Goal: Task Accomplishment & Management: Manage account settings

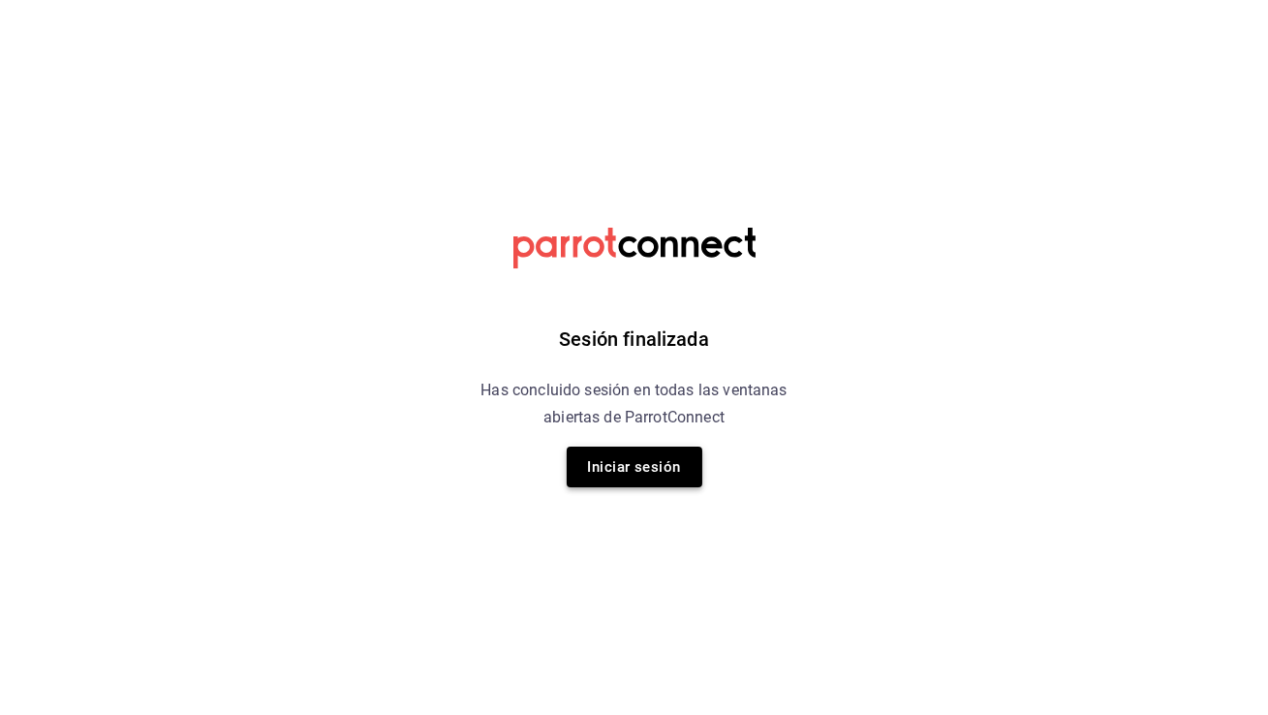
click at [647, 464] on button "Iniciar sesión" at bounding box center [635, 466] width 136 height 41
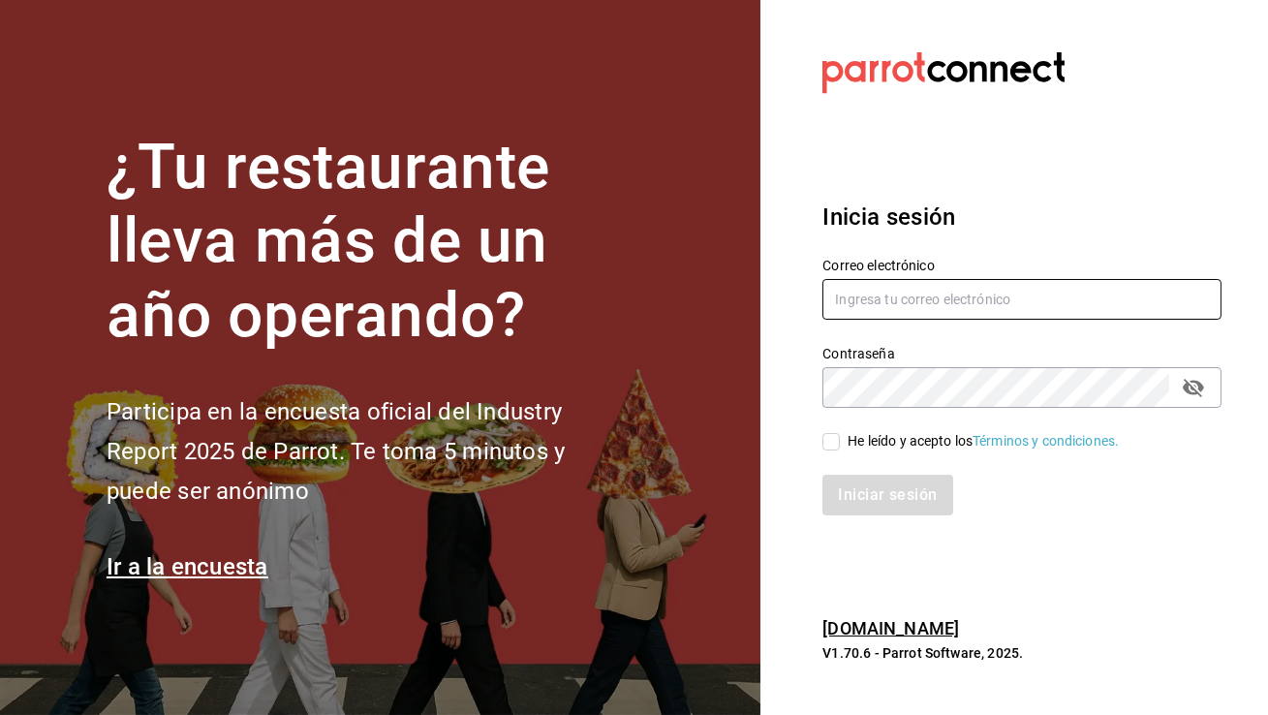
click at [876, 289] on input "text" at bounding box center [1021, 299] width 399 height 41
type input "[EMAIL_ADDRESS][DOMAIN_NAME]"
click at [819, 444] on div "He leído y acepto los Términos y condiciones." at bounding box center [1010, 430] width 422 height 45
click at [832, 445] on input "He leído y acepto los Términos y condiciones." at bounding box center [830, 441] width 17 height 17
checkbox input "true"
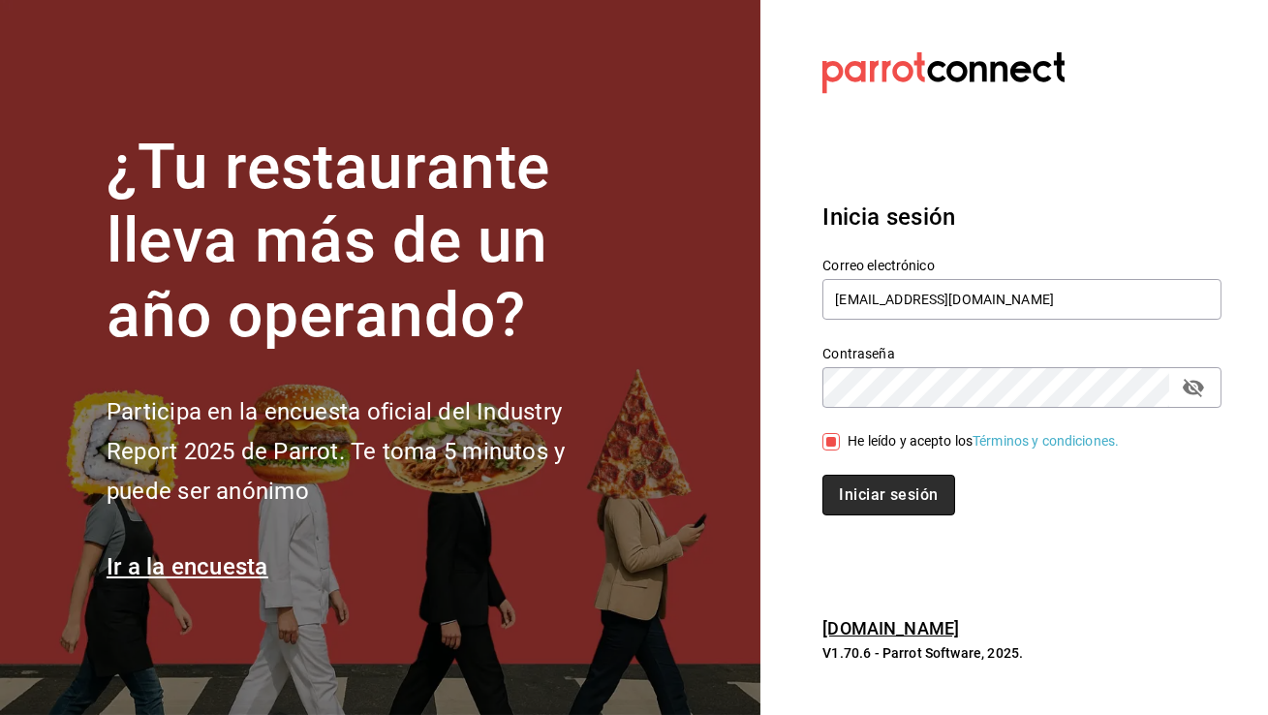
click at [865, 488] on button "Iniciar sesión" at bounding box center [888, 495] width 132 height 41
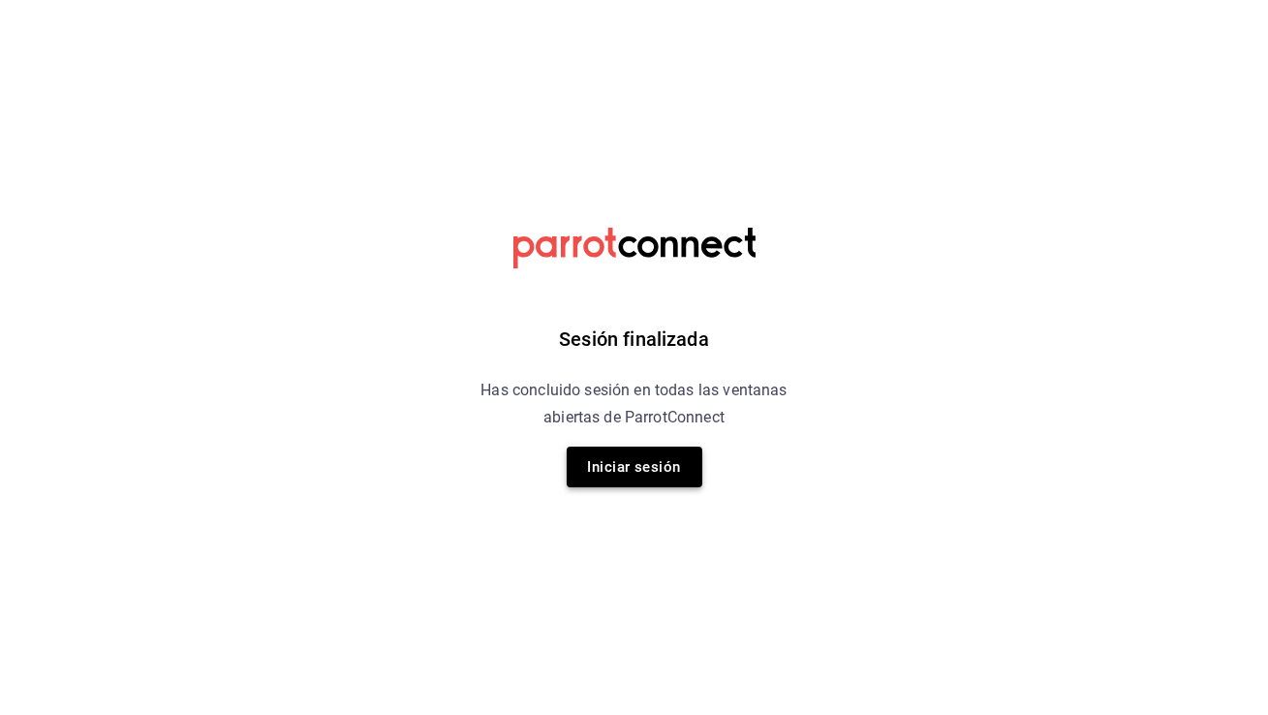
click at [634, 454] on button "Iniciar sesión" at bounding box center [635, 466] width 136 height 41
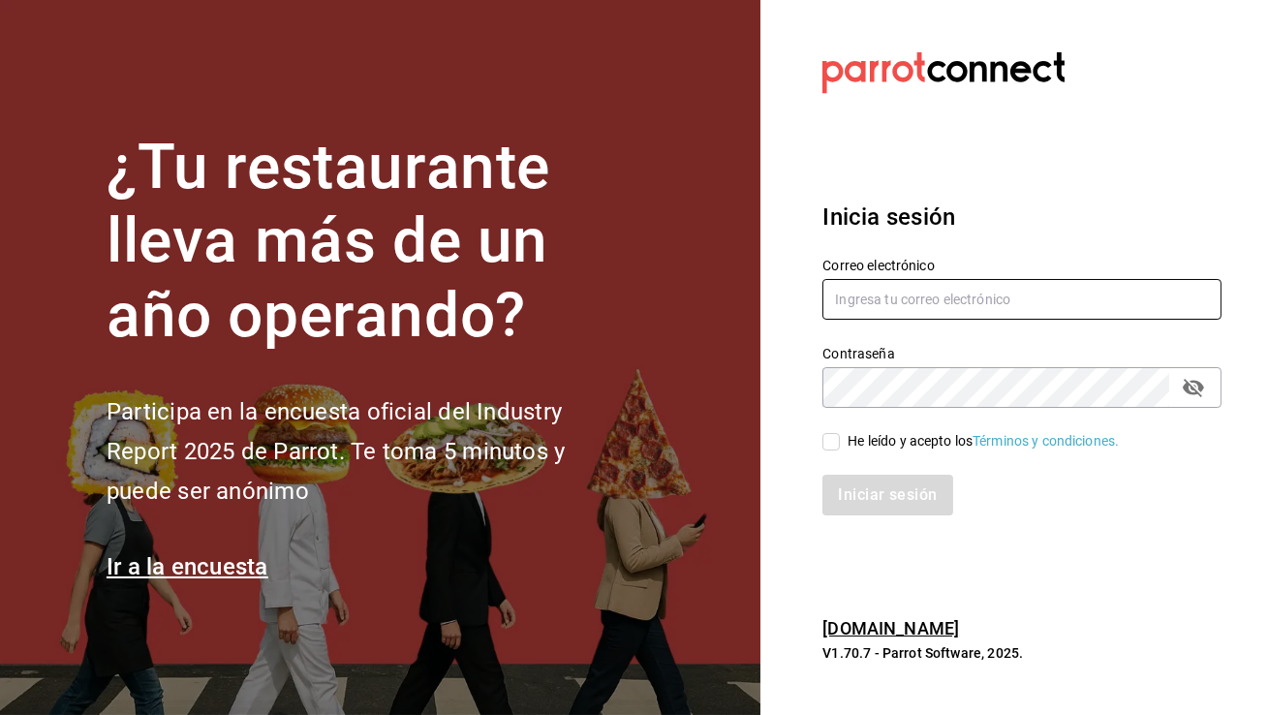
click at [843, 295] on input "text" at bounding box center [1021, 299] width 399 height 41
type input "[EMAIL_ADDRESS][DOMAIN_NAME]"
click at [840, 433] on span "He leído y acepto los Términos y condiciones." at bounding box center [979, 441] width 279 height 20
click at [840, 433] on input "He leído y acepto los Términos y condiciones." at bounding box center [830, 441] width 17 height 17
checkbox input "true"
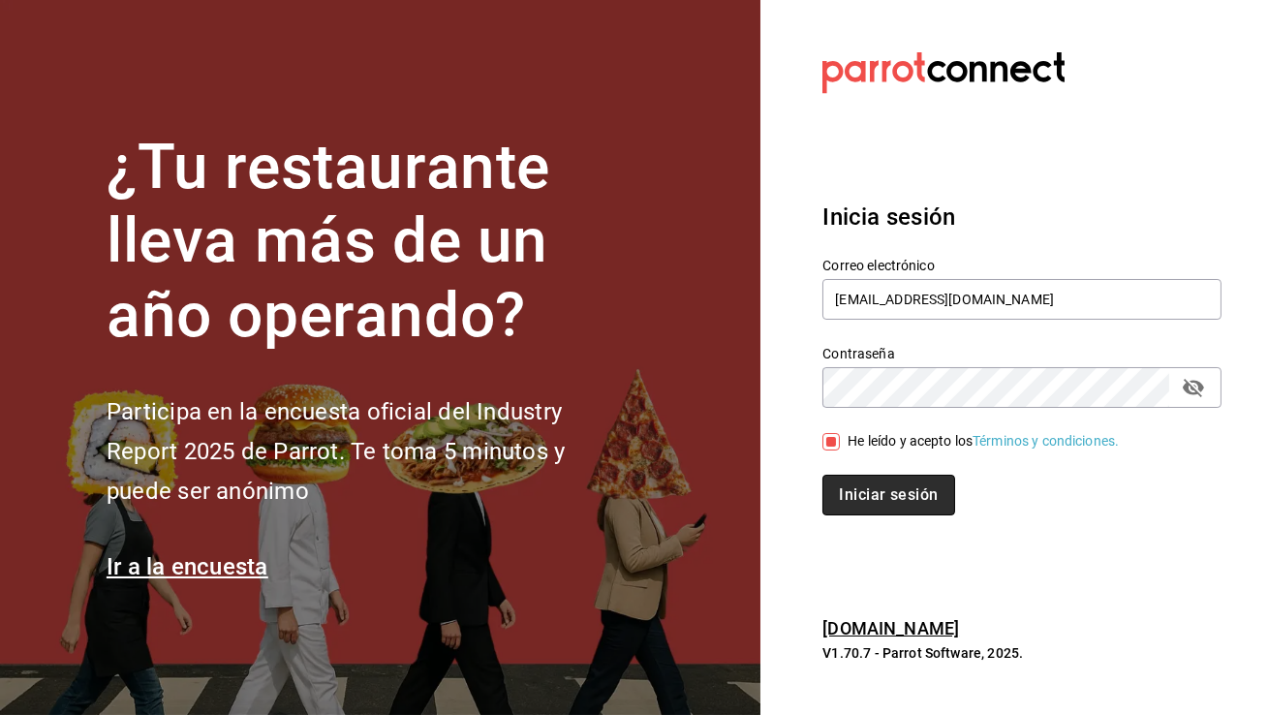
click at [875, 507] on button "Iniciar sesión" at bounding box center [888, 495] width 132 height 41
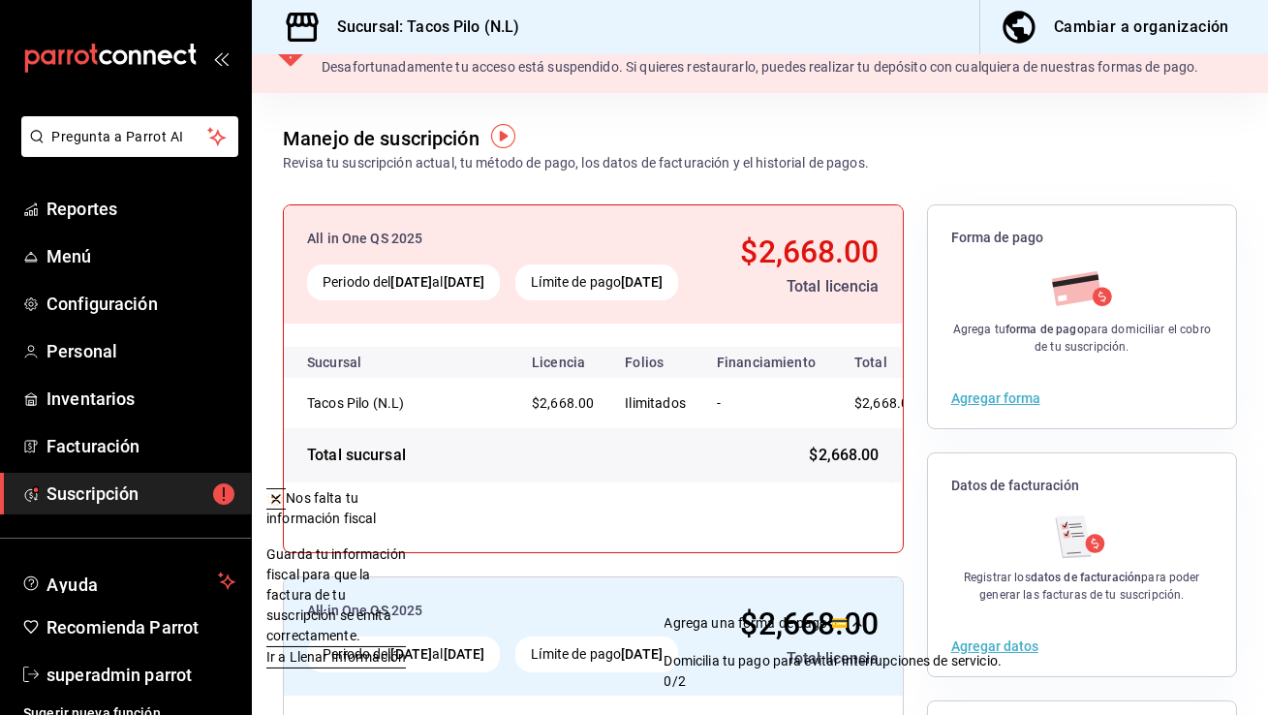
scroll to position [41, 0]
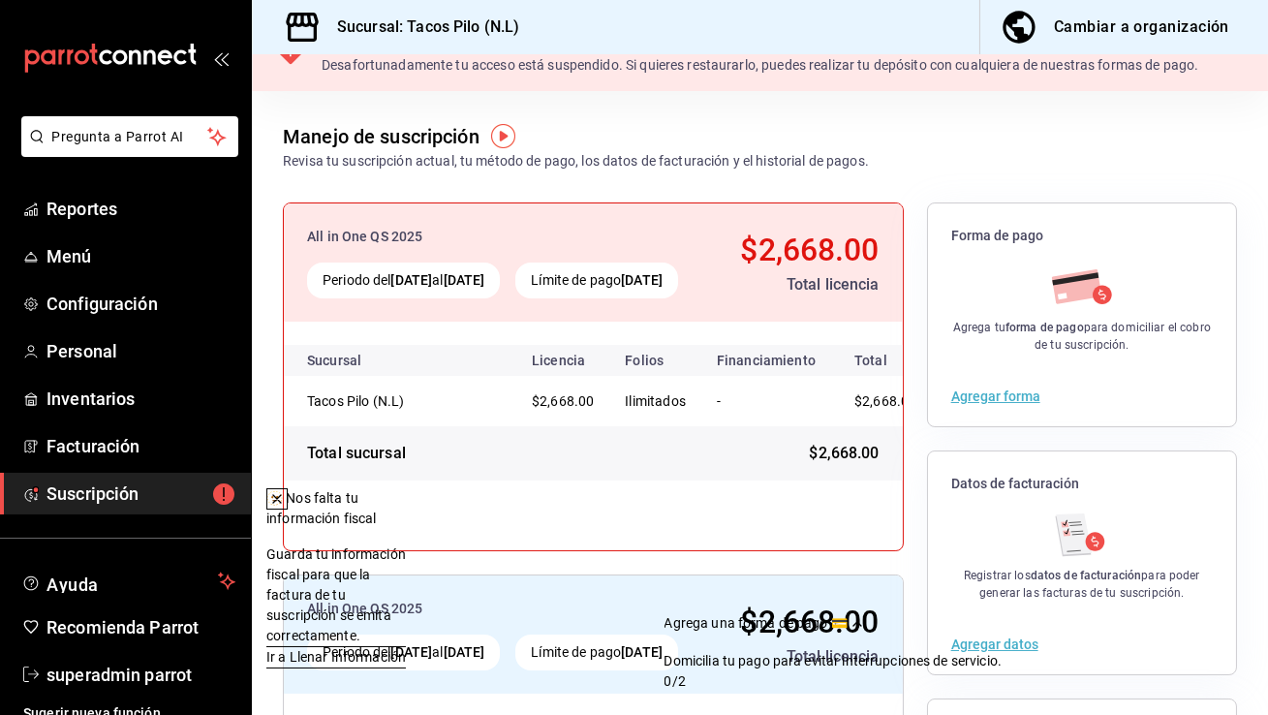
click at [285, 502] on icon at bounding box center [276, 498] width 15 height 15
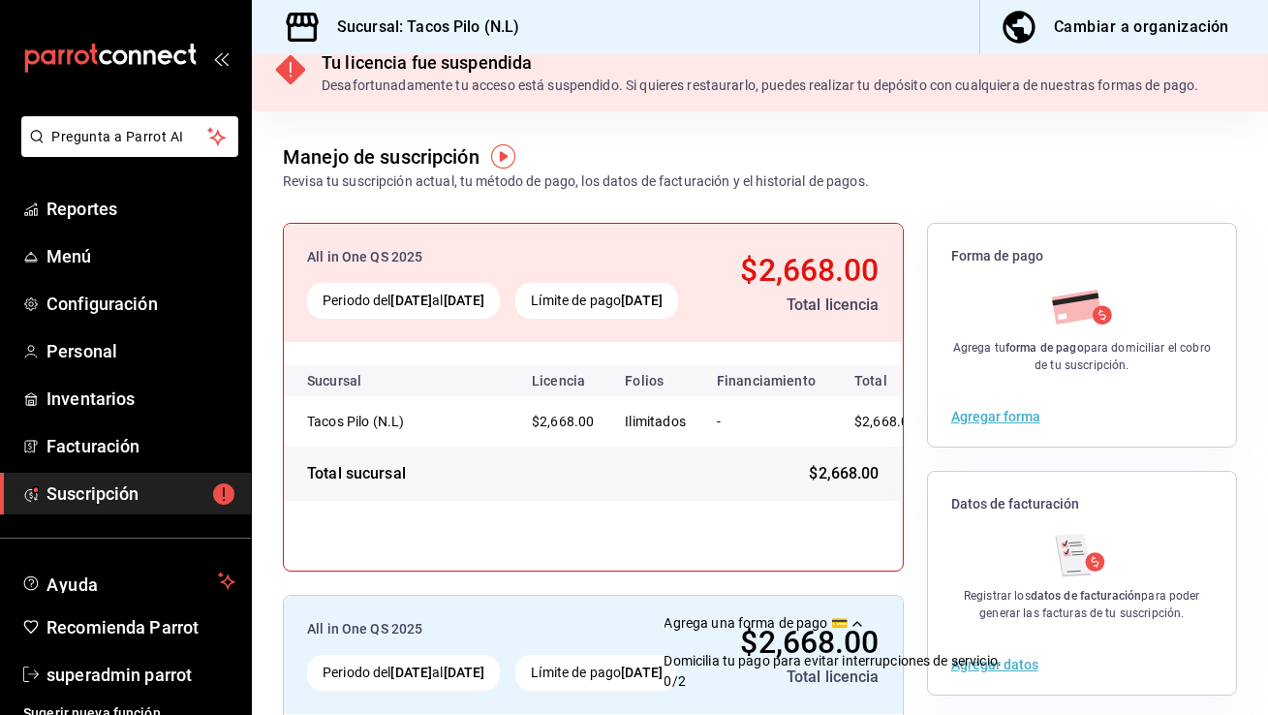
scroll to position [0, 0]
